Goal: Task Accomplishment & Management: Manage account settings

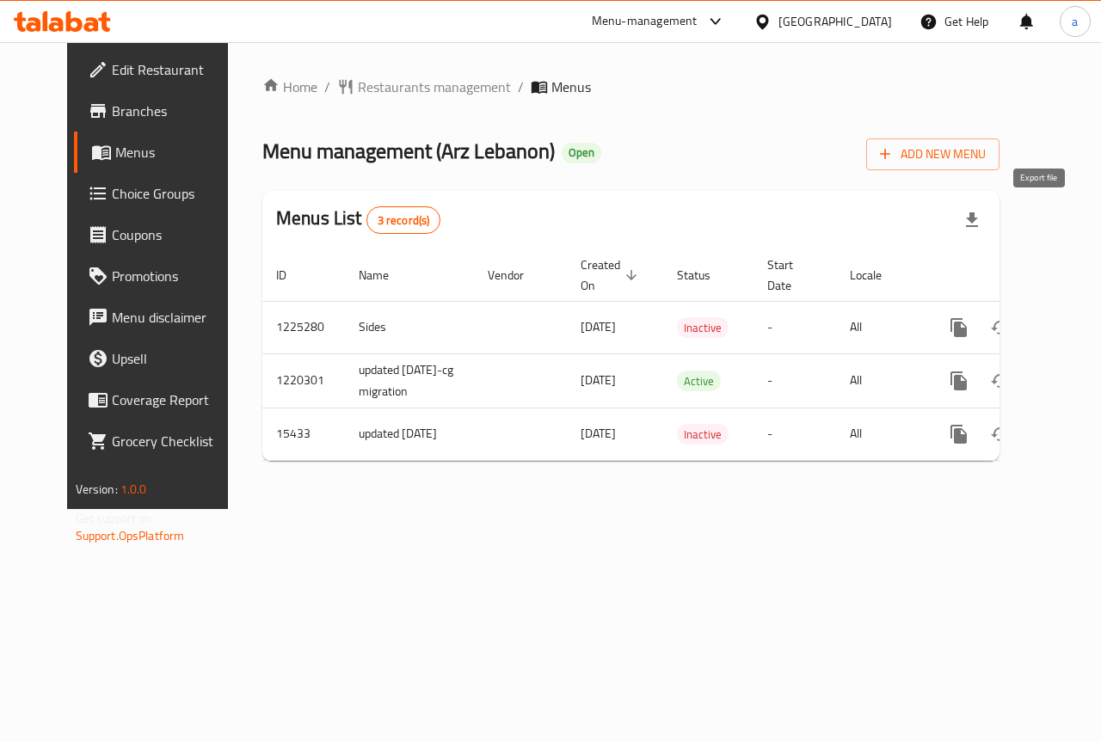
click at [982, 223] on icon "button" at bounding box center [971, 220] width 21 height 21
drag, startPoint x: 838, startPoint y: 42, endPoint x: 912, endPoint y: 58, distance: 76.6
click at [912, 58] on div "Home / Restaurants management / Menus Menu management ( Arz Lebanon ) Open Add …" at bounding box center [631, 275] width 806 height 467
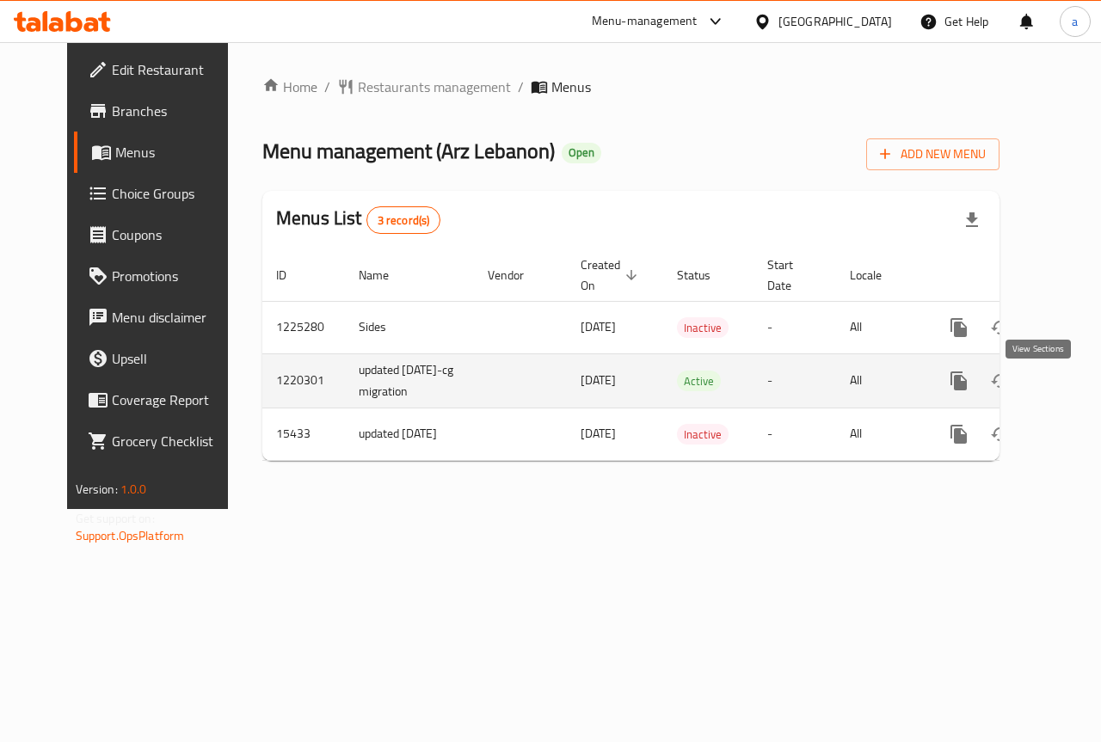
click at [1072, 385] on icon "enhanced table" at bounding box center [1082, 381] width 21 height 21
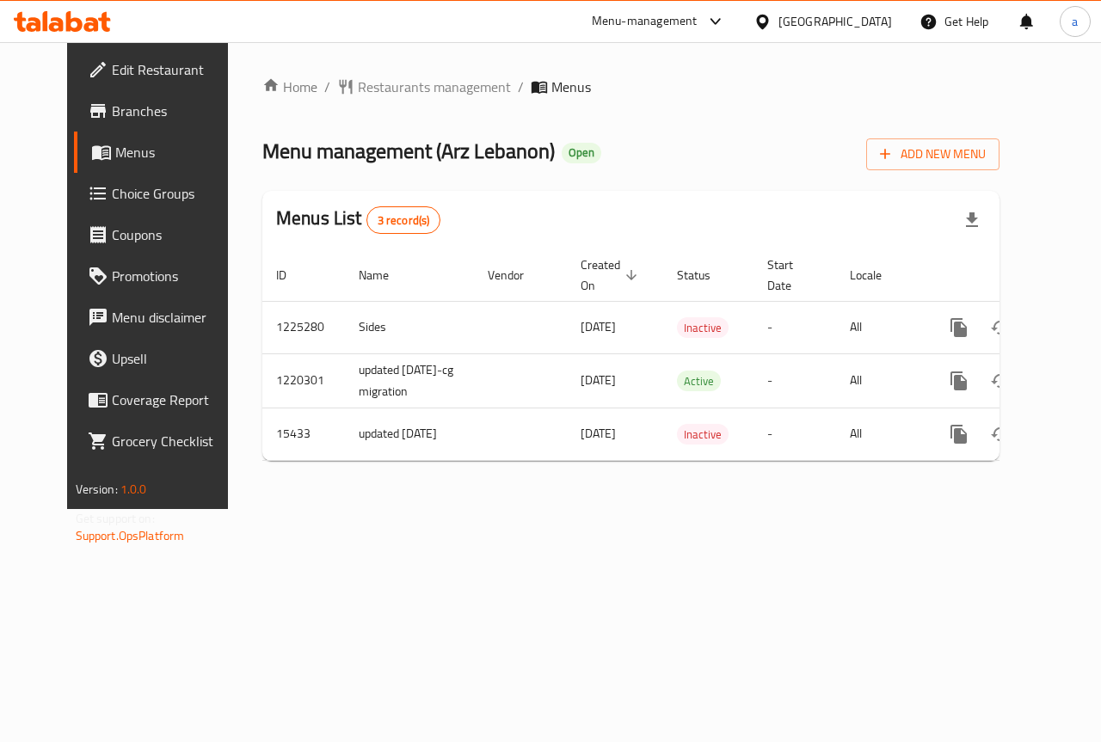
click at [115, 160] on span "Menus" at bounding box center [176, 152] width 122 height 21
click at [45, 25] on icon at bounding box center [45, 21] width 5 height 20
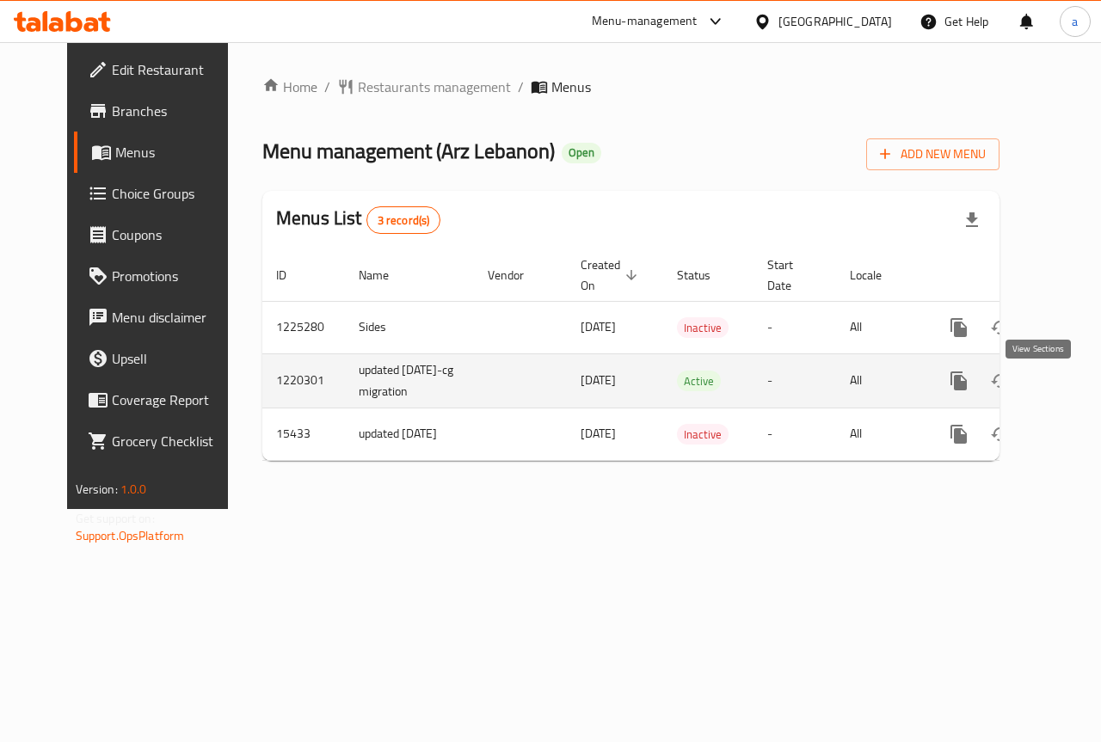
click at [1072, 390] on icon "enhanced table" at bounding box center [1082, 381] width 21 height 21
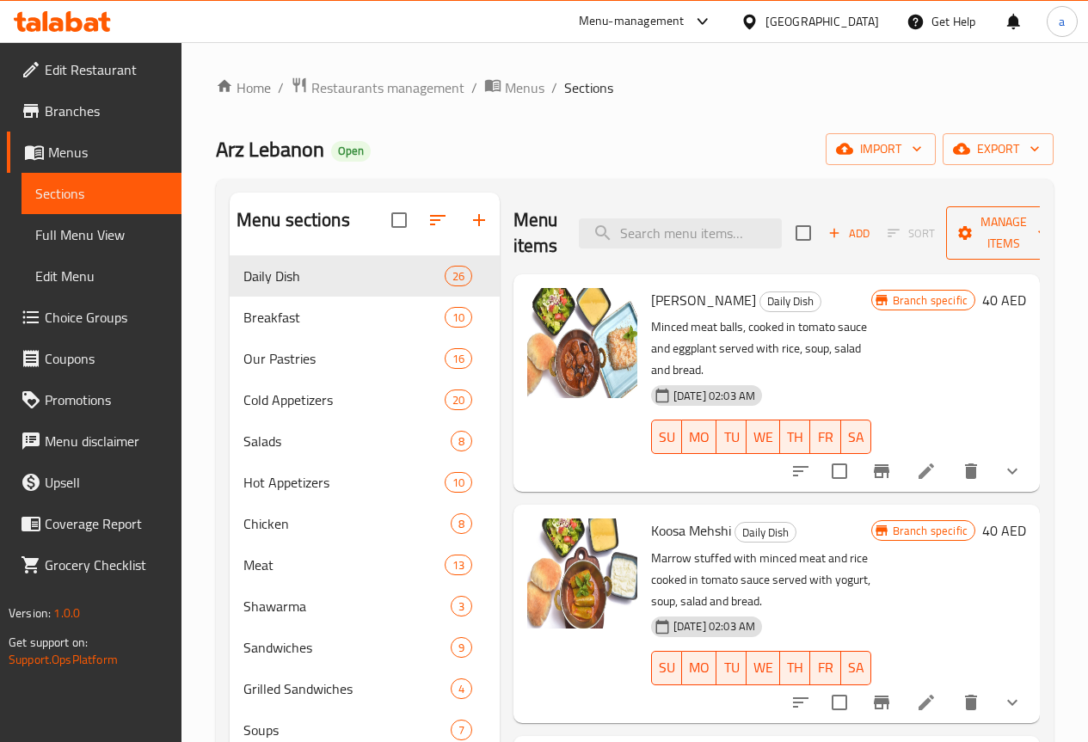
click at [1034, 236] on icon "button" at bounding box center [1042, 232] width 17 height 17
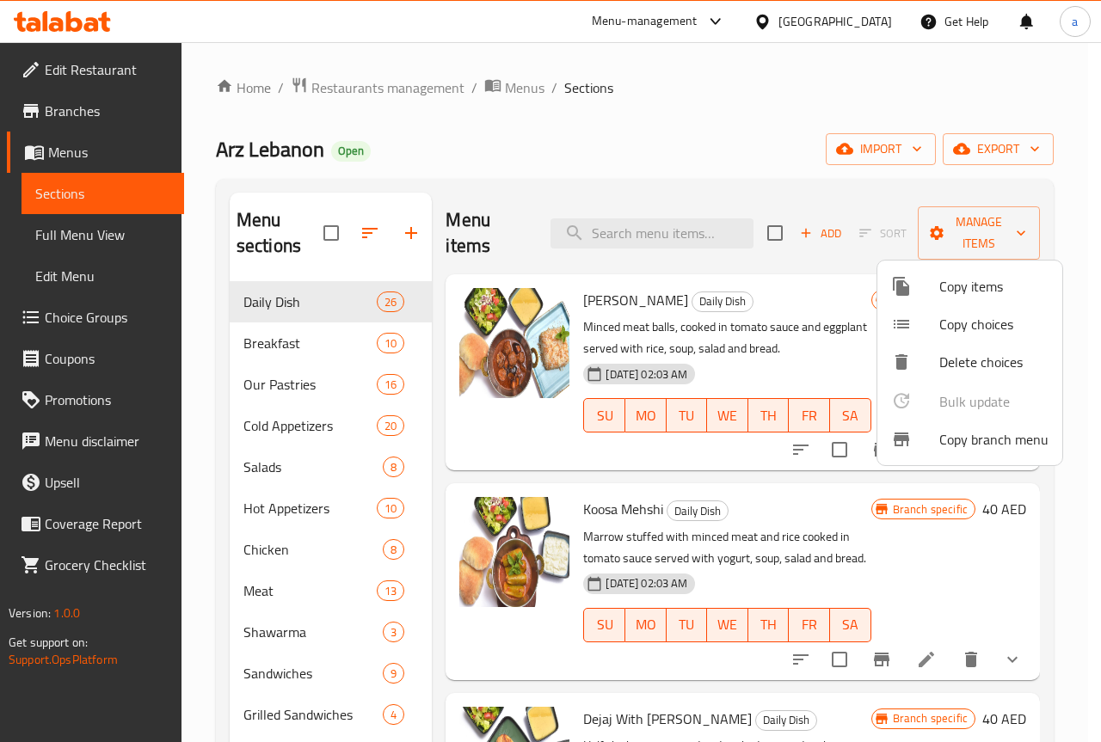
click at [979, 171] on div at bounding box center [550, 371] width 1101 height 742
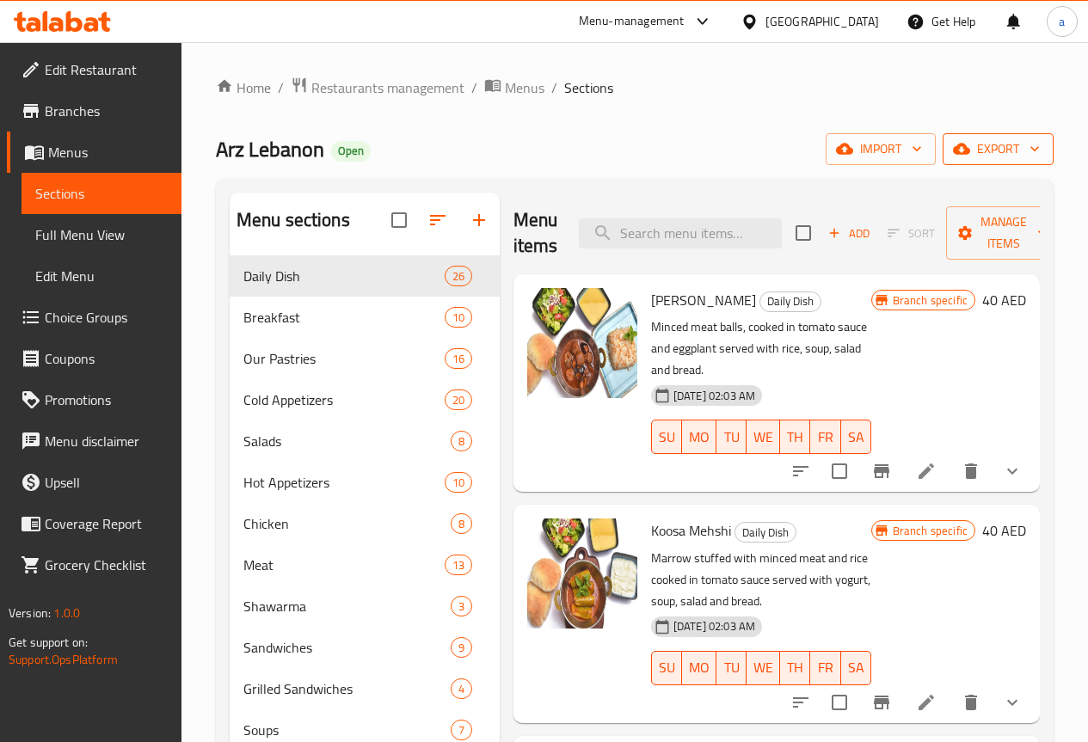
click at [1041, 145] on icon "button" at bounding box center [1034, 148] width 17 height 17
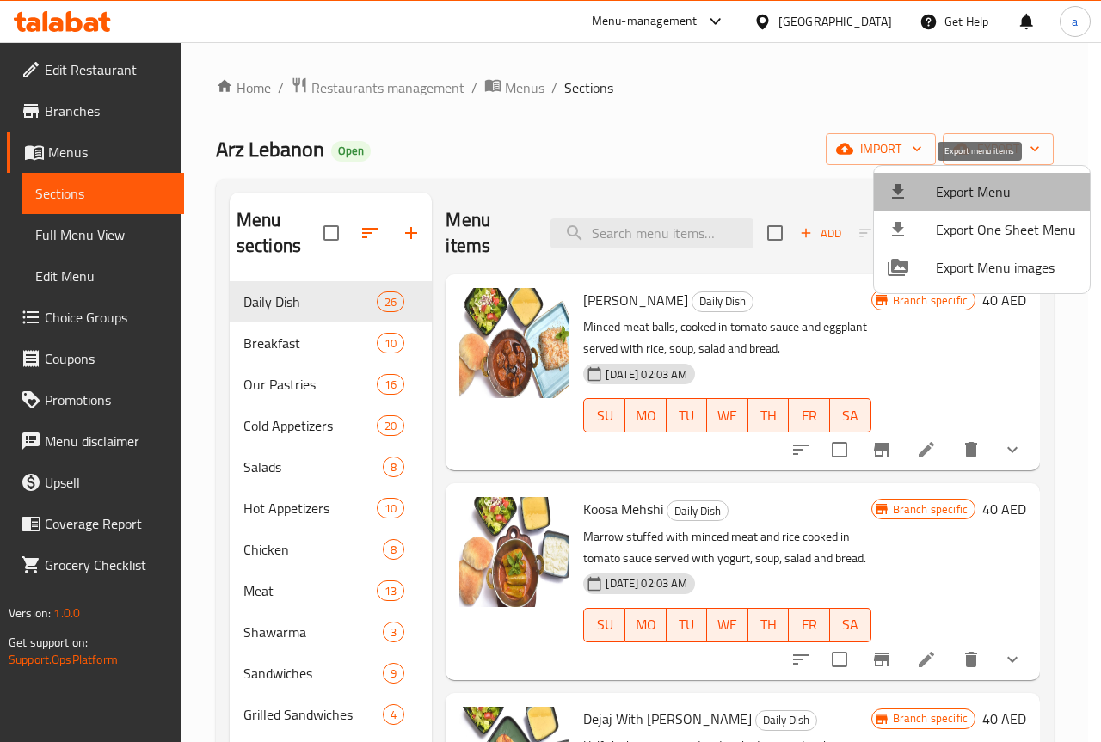
click at [1028, 187] on span "Export Menu" at bounding box center [1006, 191] width 140 height 21
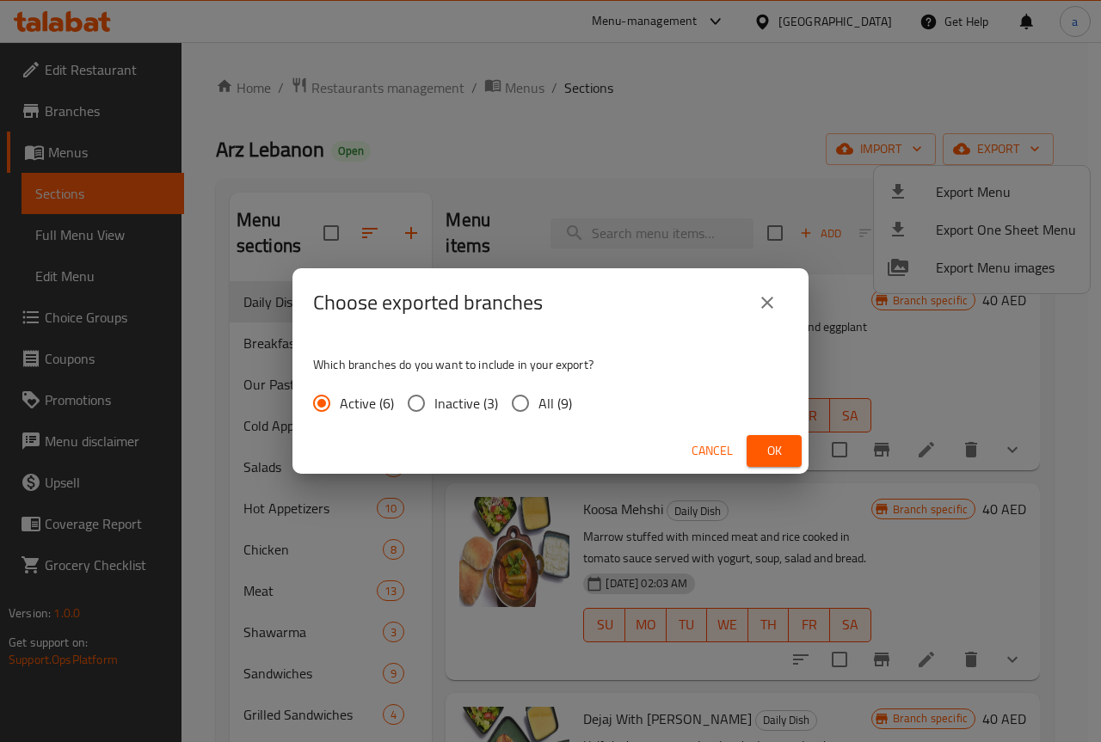
click at [519, 409] on input "All (9)" at bounding box center [520, 403] width 36 height 36
radio input "true"
click at [786, 452] on span "Ok" at bounding box center [774, 450] width 28 height 21
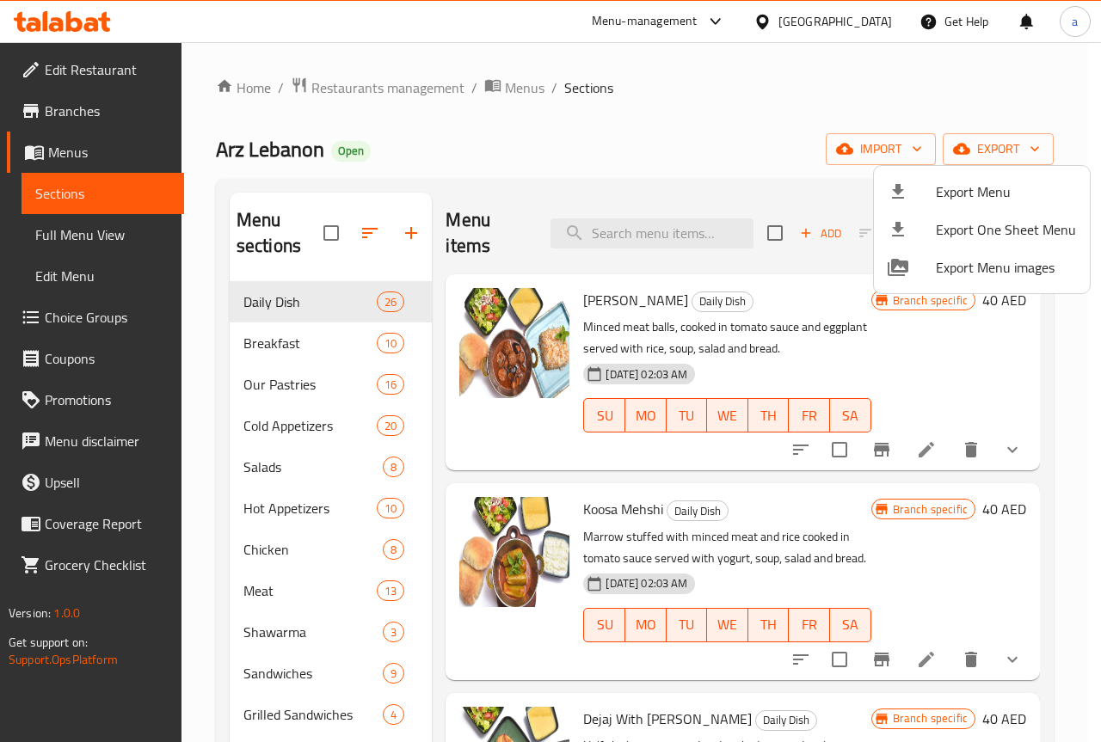
click at [710, 87] on div at bounding box center [550, 371] width 1101 height 742
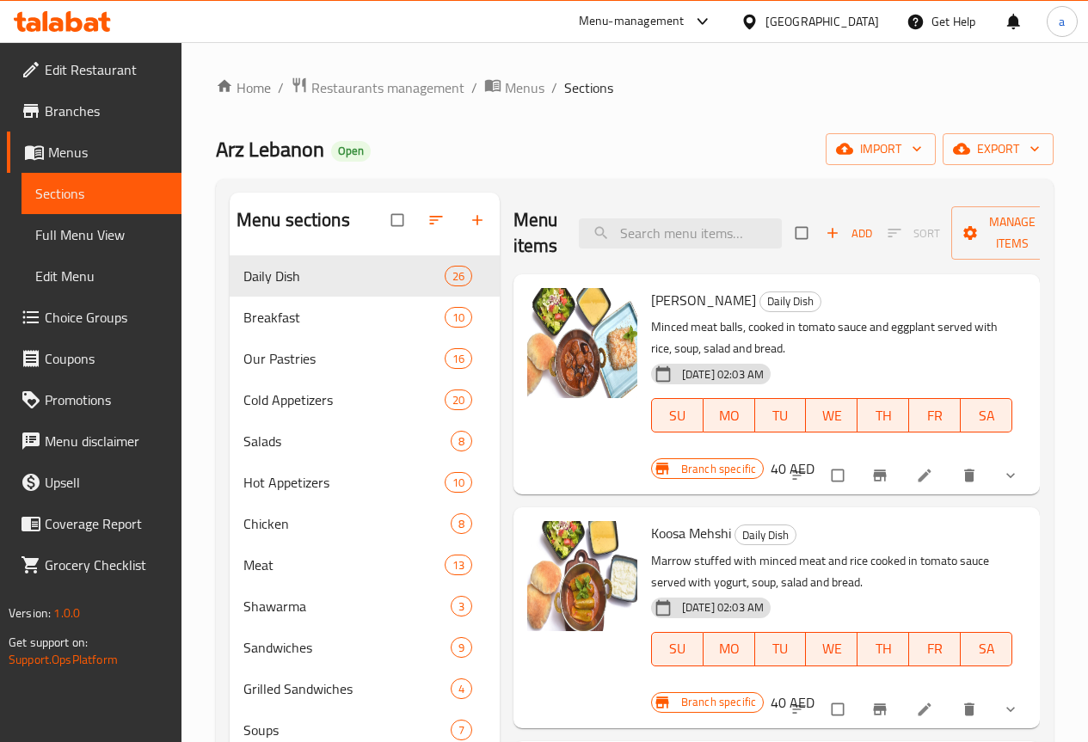
click at [81, 158] on span "Menus" at bounding box center [108, 152] width 120 height 21
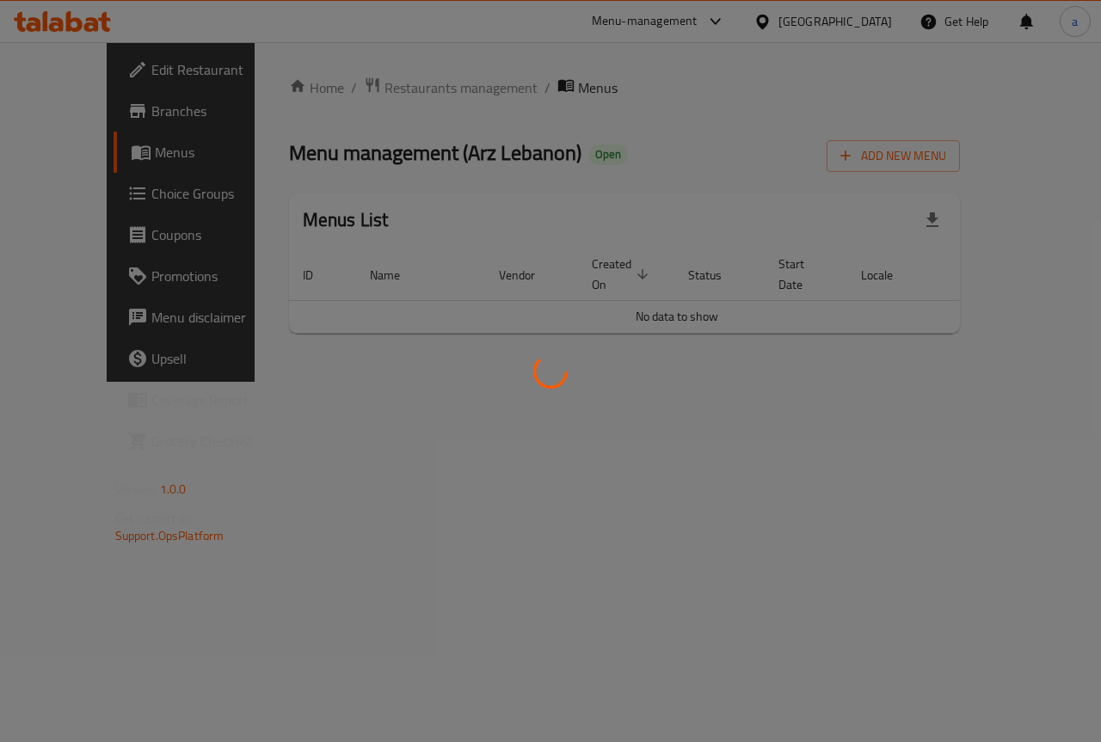
click at [112, 68] on div at bounding box center [550, 371] width 1101 height 742
click at [107, 66] on div at bounding box center [550, 371] width 1101 height 742
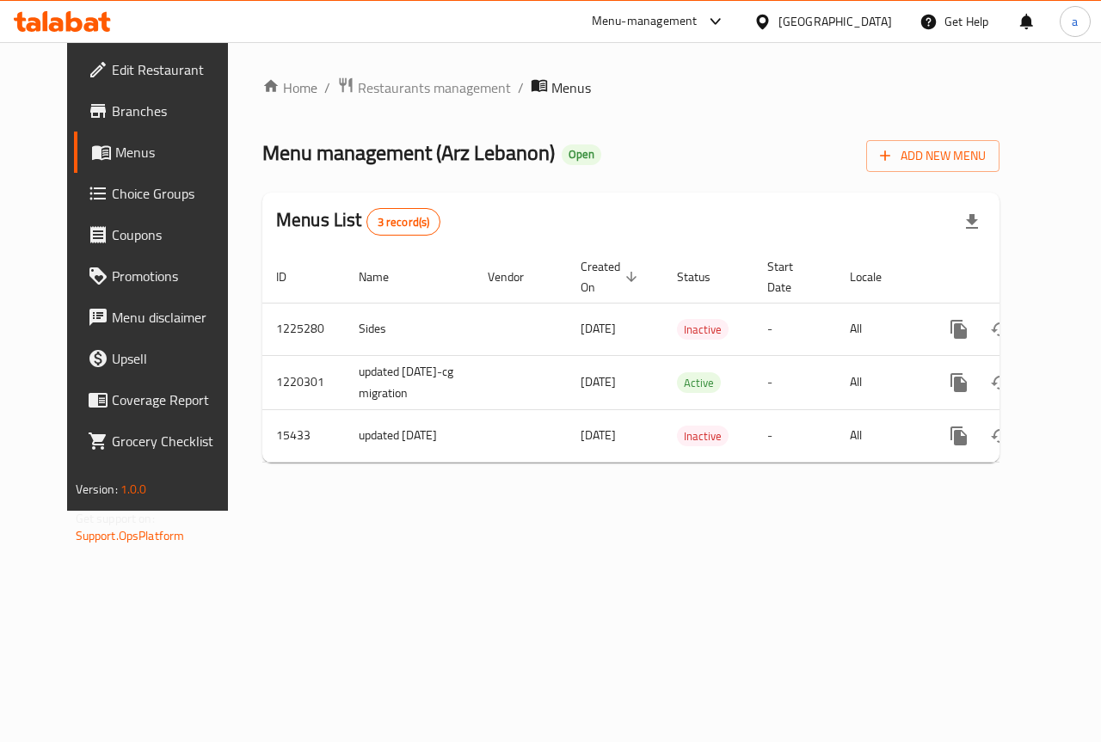
click at [112, 74] on span "Edit Restaurant" at bounding box center [175, 69] width 126 height 21
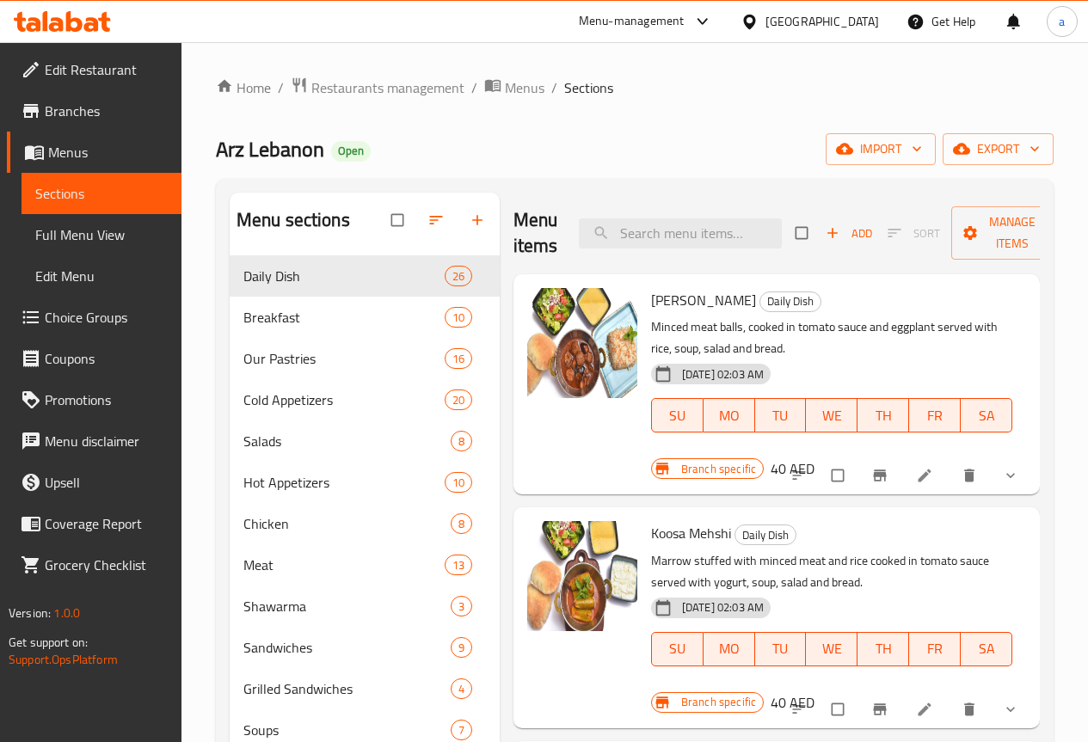
click at [108, 67] on span "Edit Restaurant" at bounding box center [106, 69] width 123 height 21
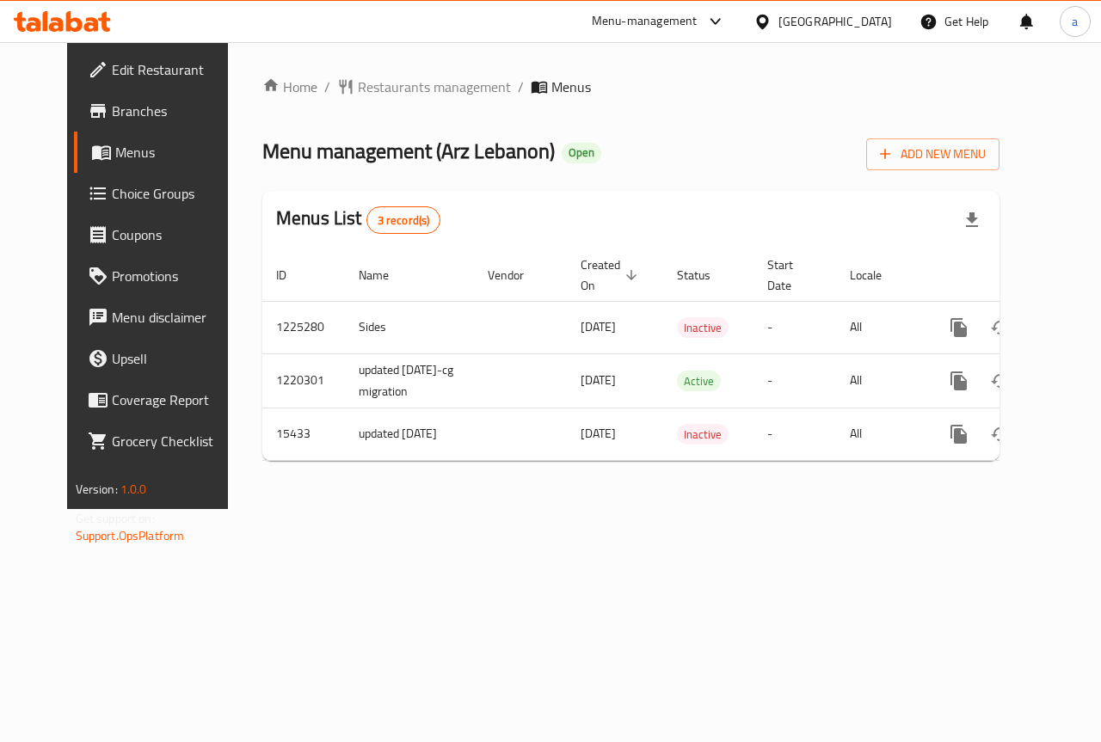
click at [115, 150] on span "Menus" at bounding box center [176, 152] width 122 height 21
click at [78, 15] on icon at bounding box center [62, 21] width 97 height 21
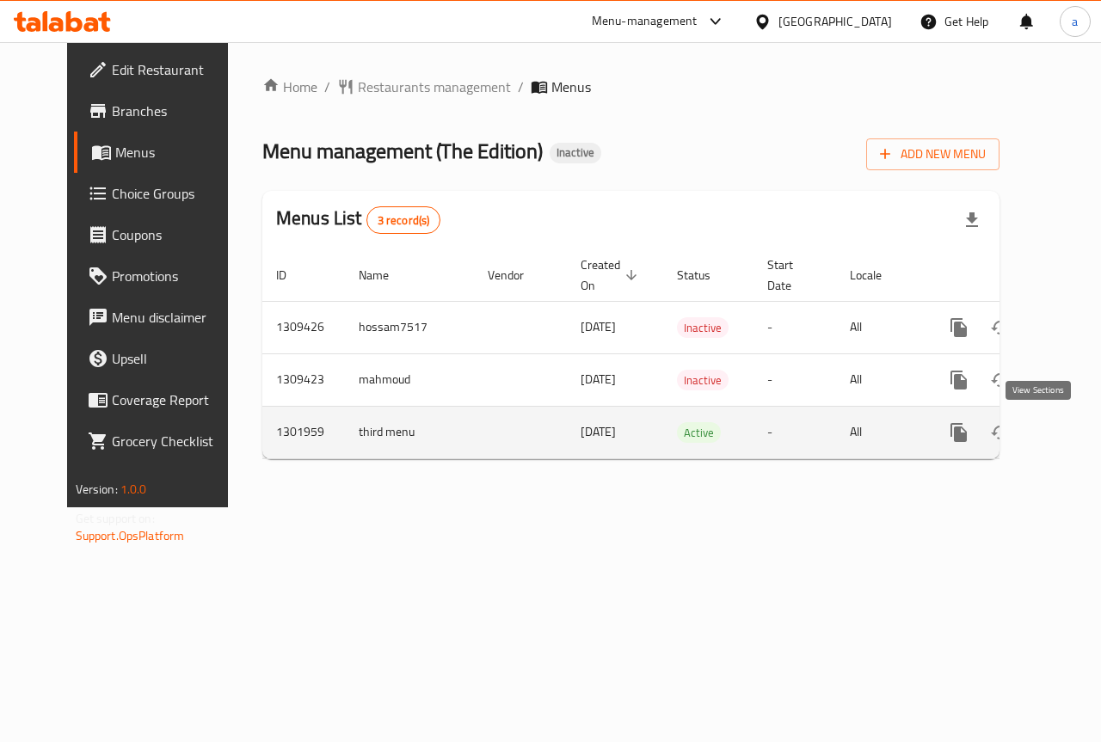
click at [1072, 437] on icon "enhanced table" at bounding box center [1082, 432] width 21 height 21
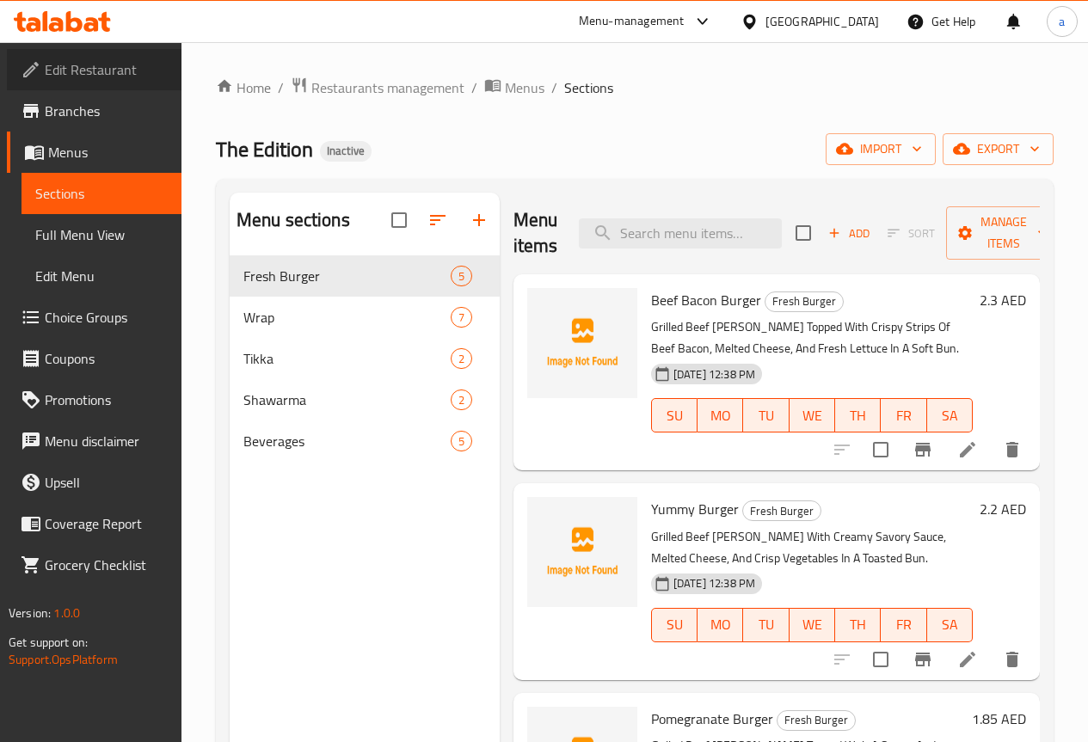
click at [120, 73] on span "Edit Restaurant" at bounding box center [106, 69] width 123 height 21
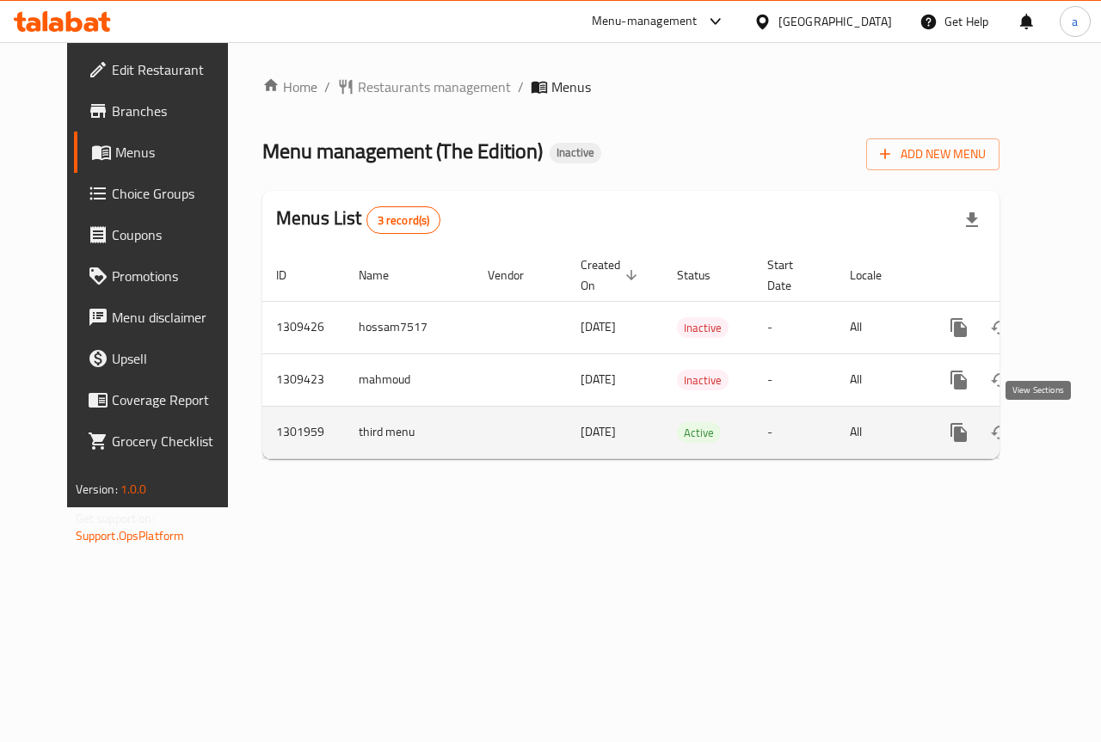
click at [1075, 439] on icon "enhanced table" at bounding box center [1082, 432] width 15 height 15
